Goal: Information Seeking & Learning: Learn about a topic

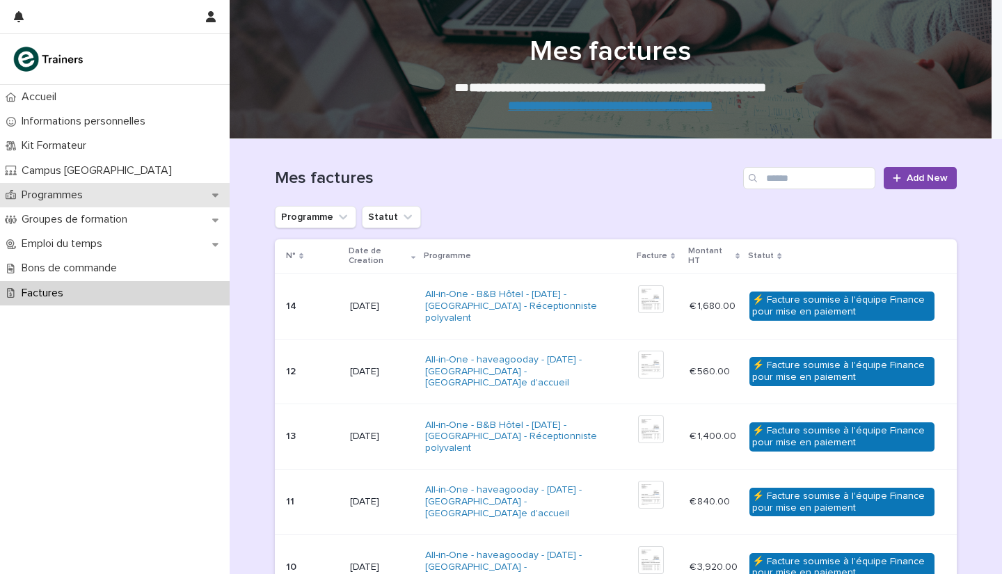
click at [83, 194] on p "Programmes" at bounding box center [55, 195] width 78 height 13
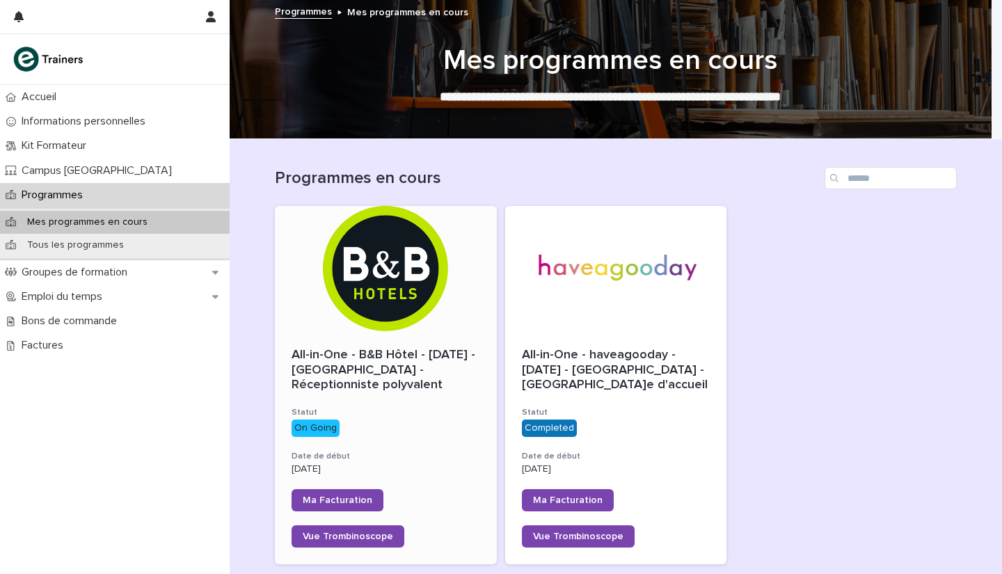
click at [359, 370] on span "All-in-One - B&B Hôtel - [DATE] - [GEOGRAPHIC_DATA] - Réceptionniste polyvalent" at bounding box center [385, 370] width 187 height 42
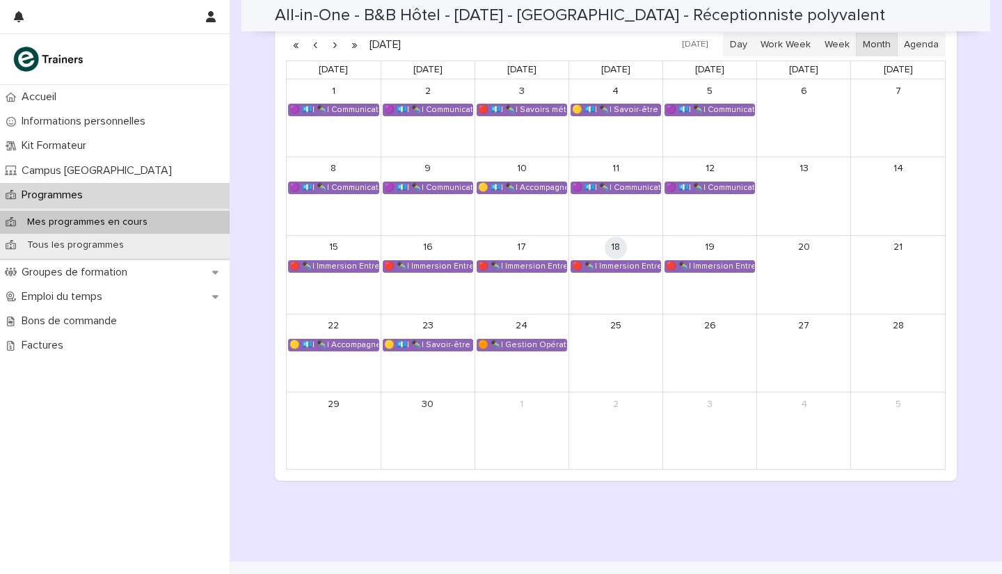
scroll to position [1026, 0]
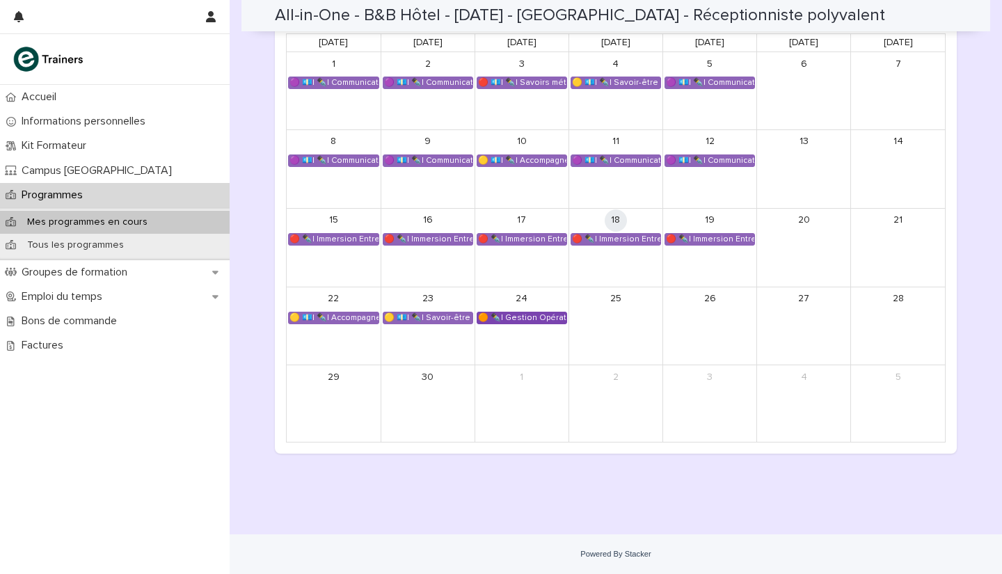
click at [506, 314] on div "🟠 ✒️| Gestion Opérationnelle - Cérémonie de Clôture" at bounding box center [521, 317] width 89 height 11
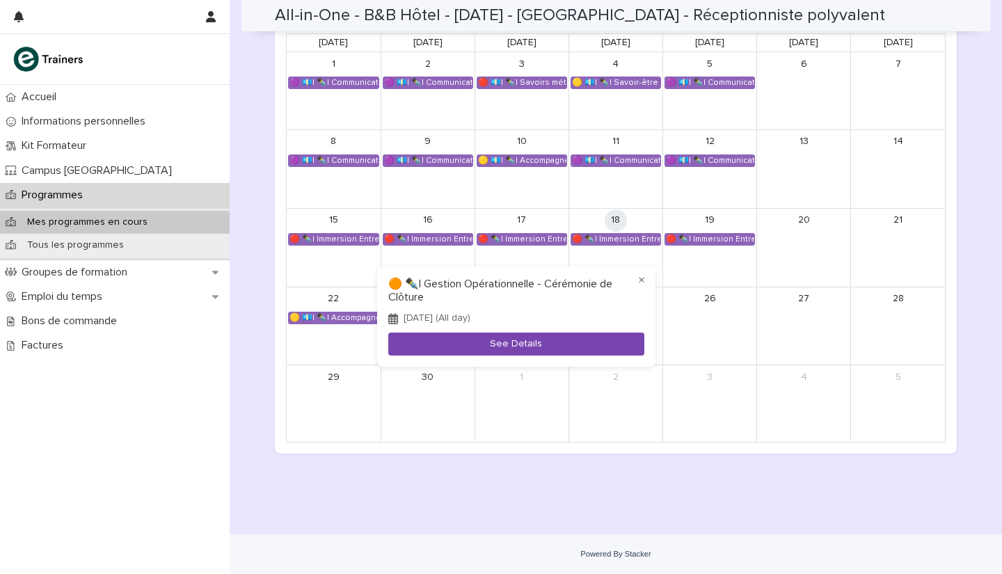
click at [511, 348] on button "See Details" at bounding box center [516, 344] width 256 height 23
